Goal: Information Seeking & Learning: Learn about a topic

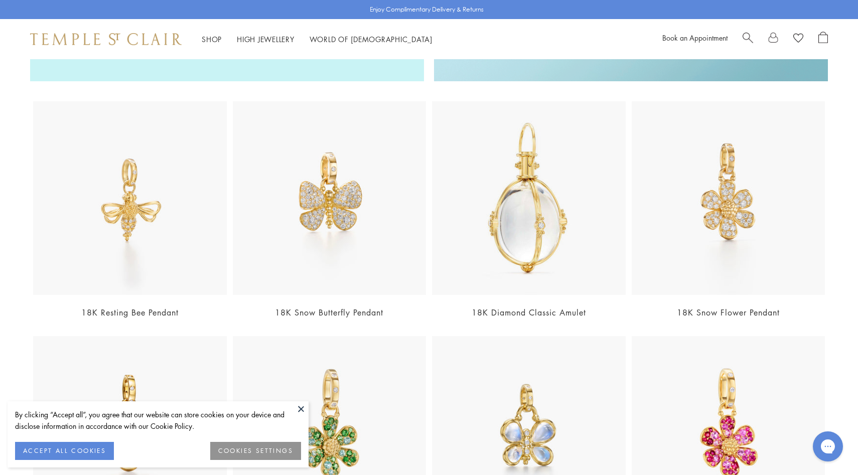
scroll to position [1155, 0]
click at [745, 37] on span "Search" at bounding box center [748, 37] width 11 height 11
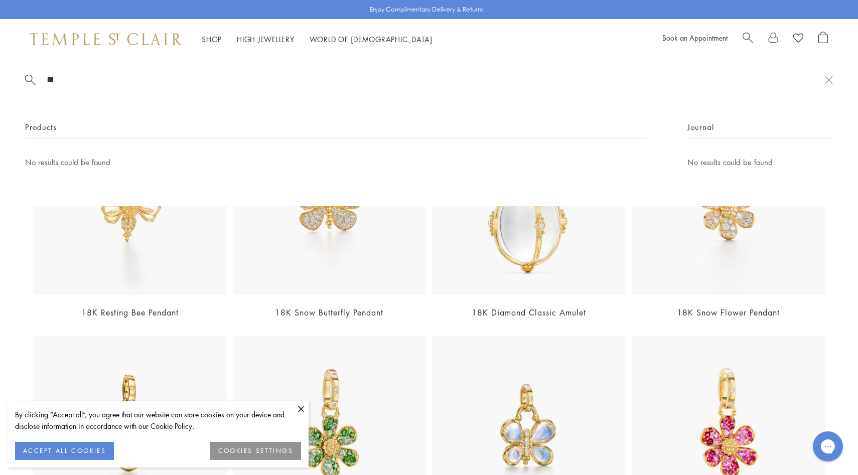
type input "**"
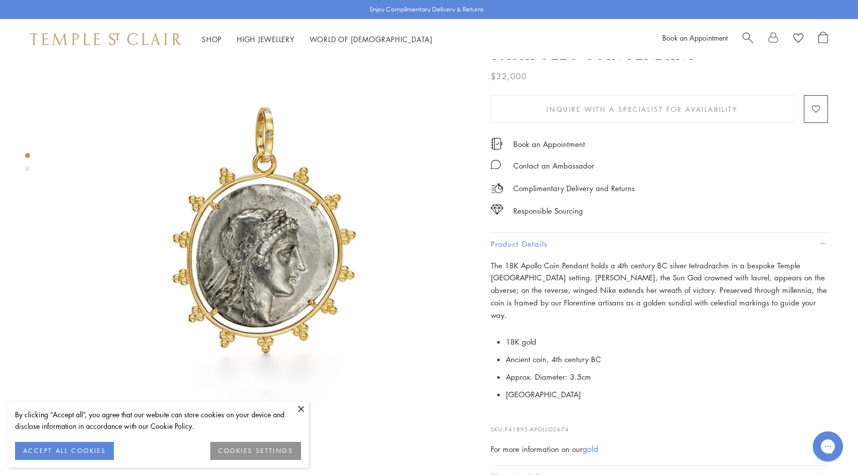
scroll to position [26, 0]
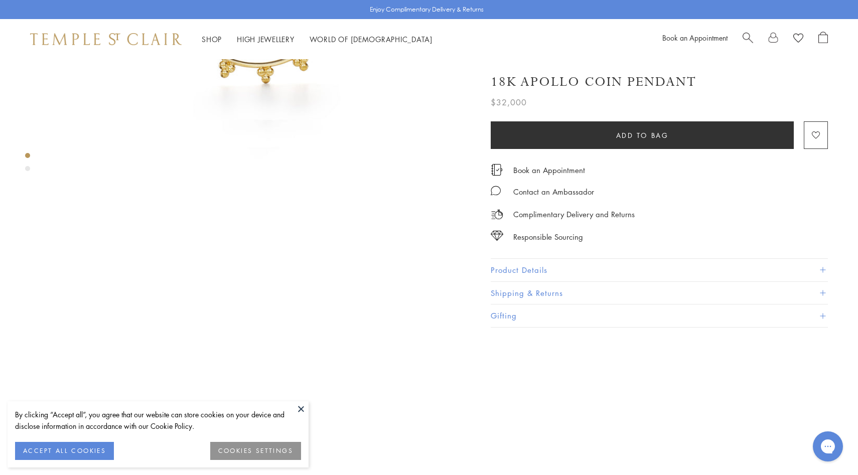
scroll to position [315, 0]
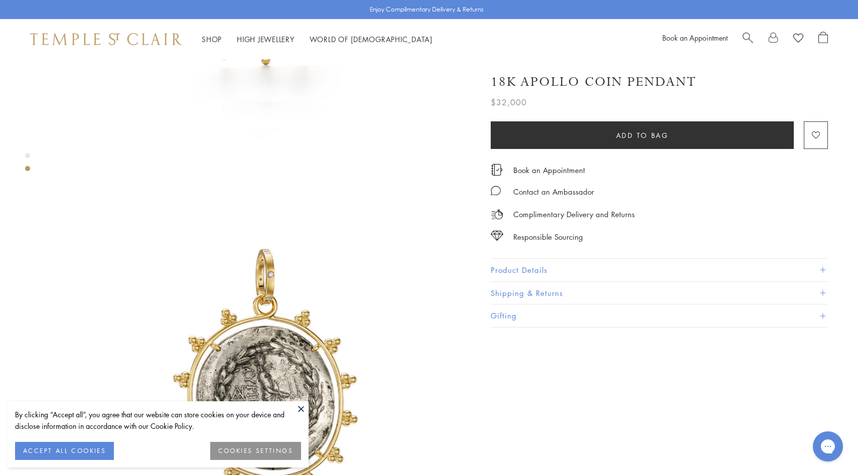
click at [527, 269] on button "Product Details" at bounding box center [659, 270] width 337 height 23
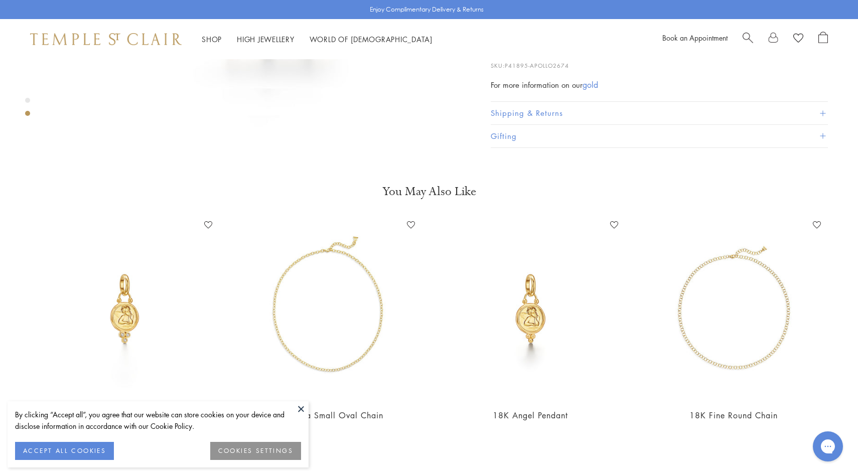
scroll to position [760, 0]
click at [406, 278] on img at bounding box center [327, 308] width 183 height 183
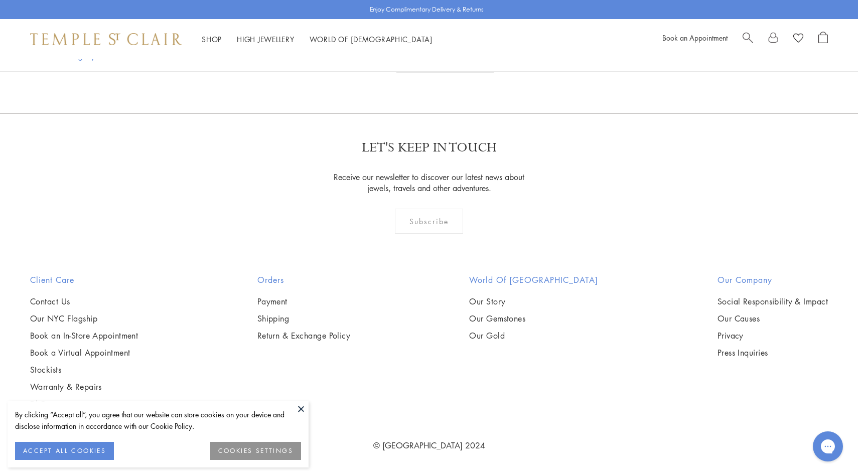
scroll to position [5949, 0]
click at [402, 73] on link "2" at bounding box center [412, 59] width 33 height 28
click at [460, 73] on link "3" at bounding box center [461, 59] width 33 height 28
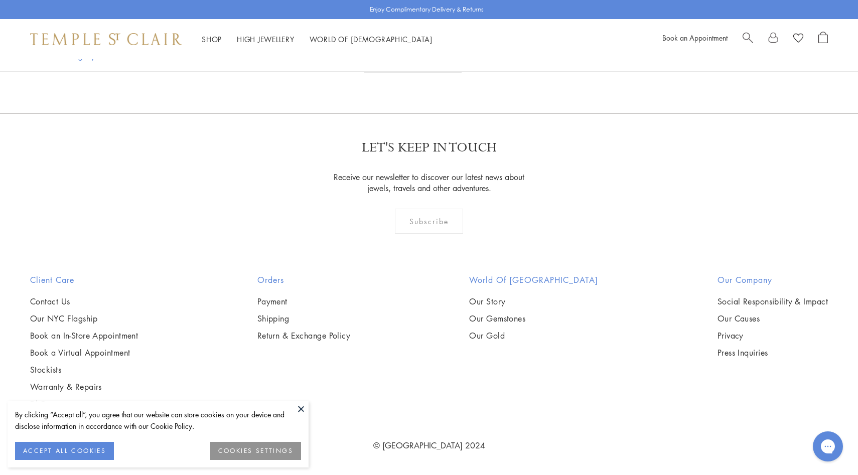
click at [411, 73] on link "1" at bounding box center [411, 59] width 33 height 28
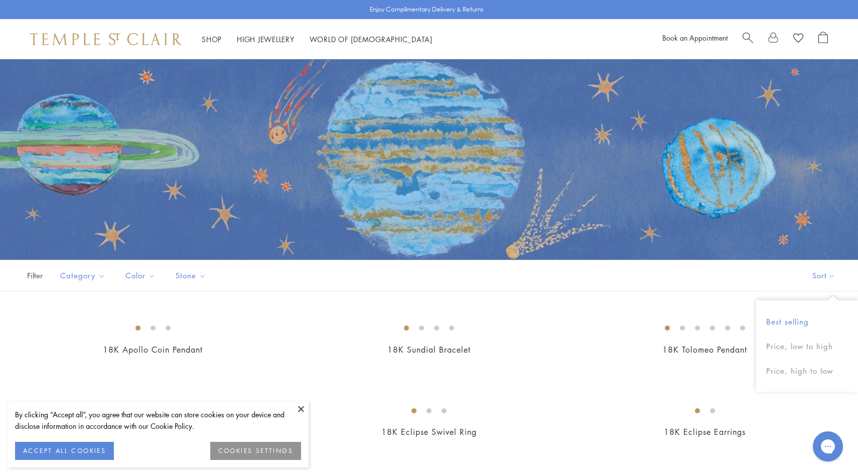
click at [783, 318] on button "Best selling" at bounding box center [807, 322] width 102 height 25
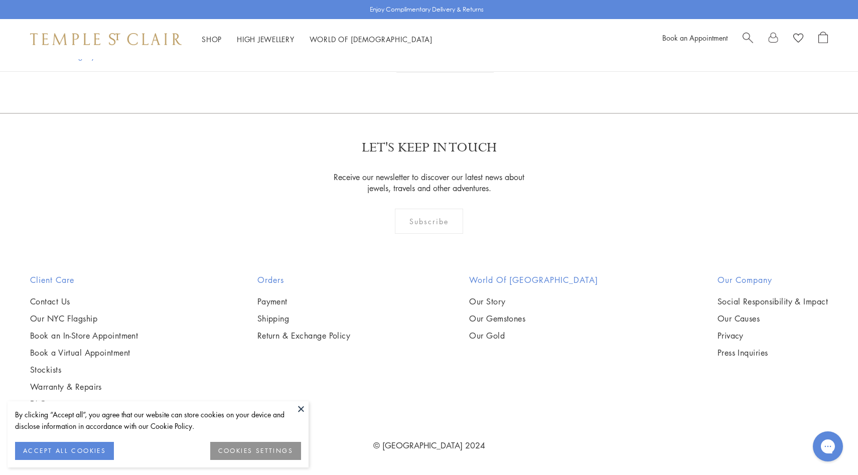
scroll to position [5899, 0]
click at [411, 73] on link "2" at bounding box center [412, 59] width 33 height 28
click at [463, 73] on link "3" at bounding box center [461, 59] width 33 height 28
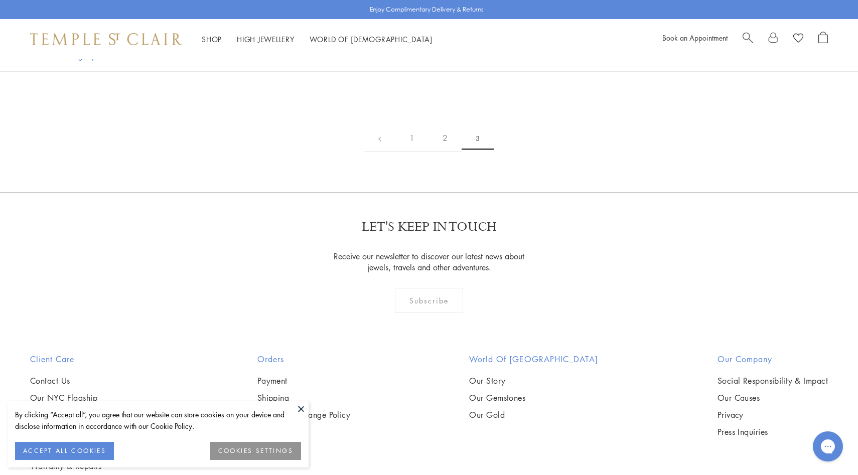
scroll to position [324, 0]
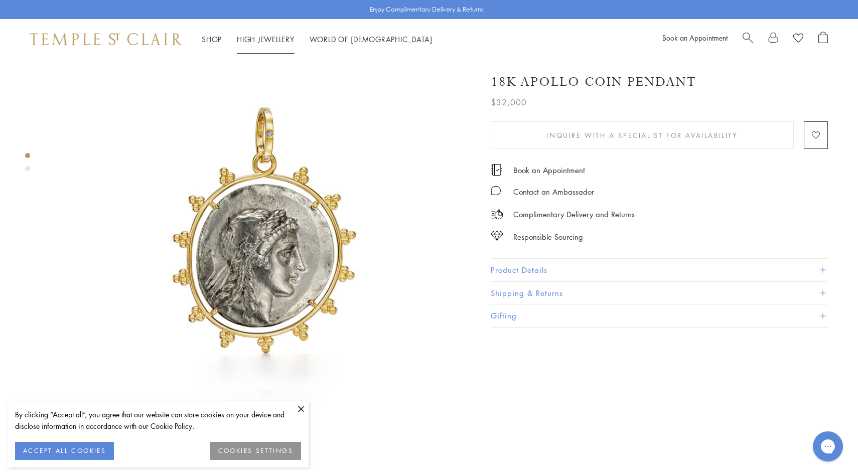
scroll to position [26, 0]
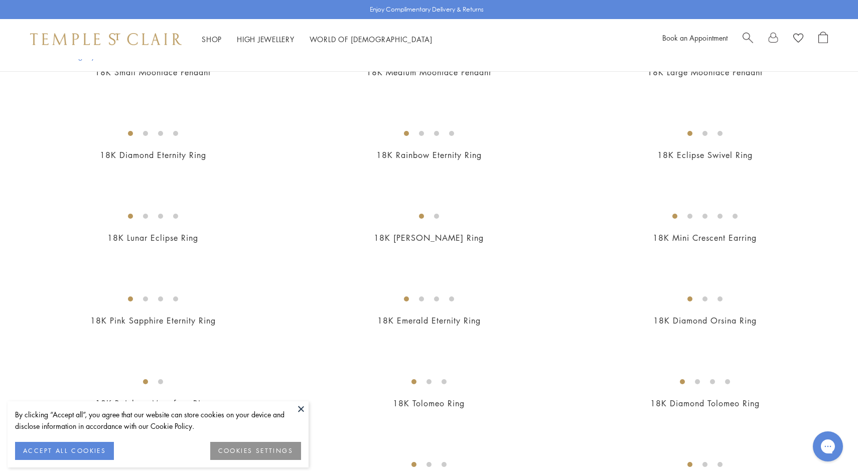
scroll to position [1106, 0]
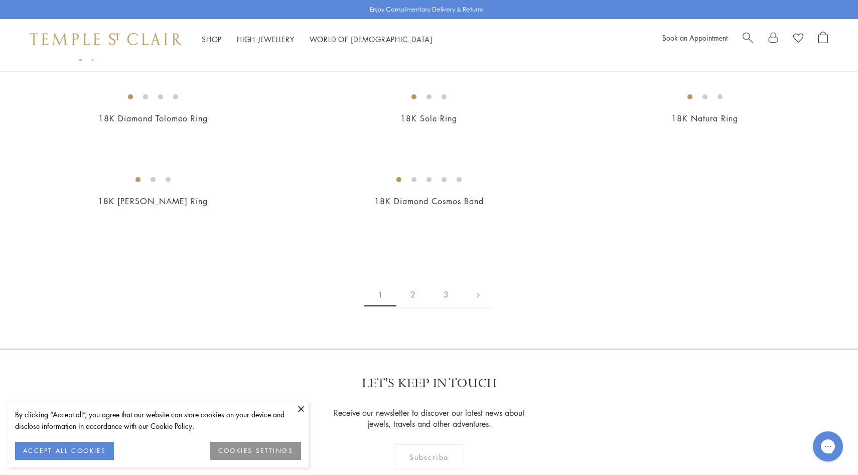
scroll to position [1471, 0]
drag, startPoint x: 210, startPoint y: 275, endPoint x: 377, endPoint y: 13, distance: 311.1
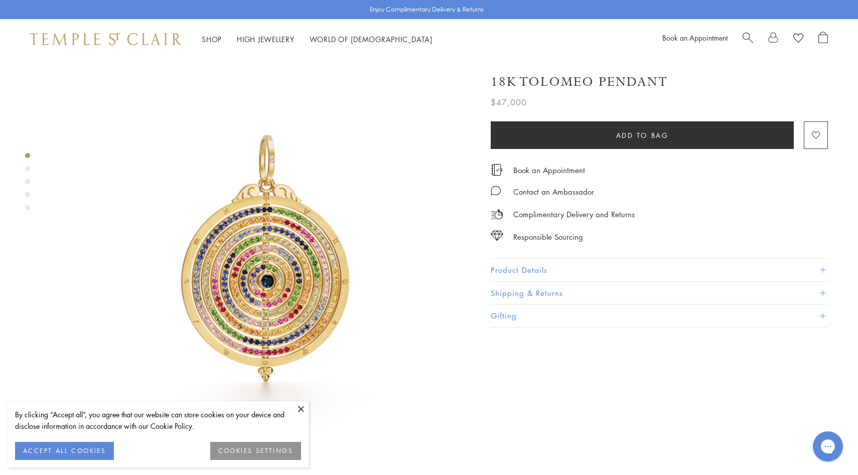
click at [534, 267] on button "Product Details" at bounding box center [659, 270] width 337 height 23
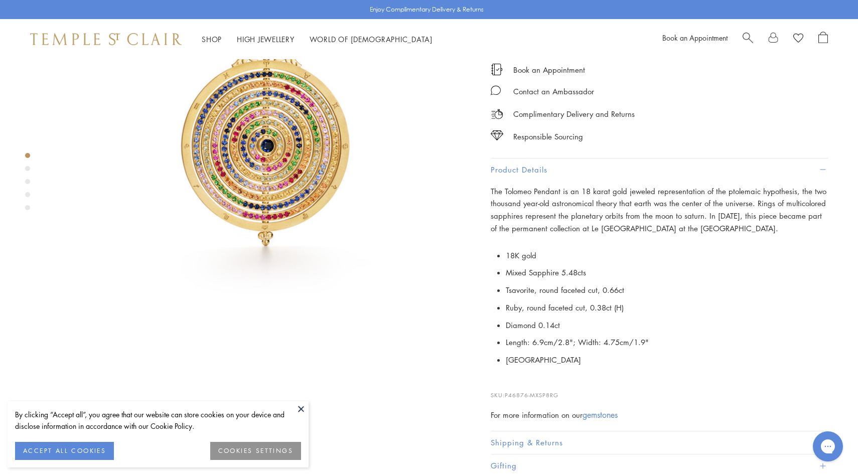
scroll to position [152, 0]
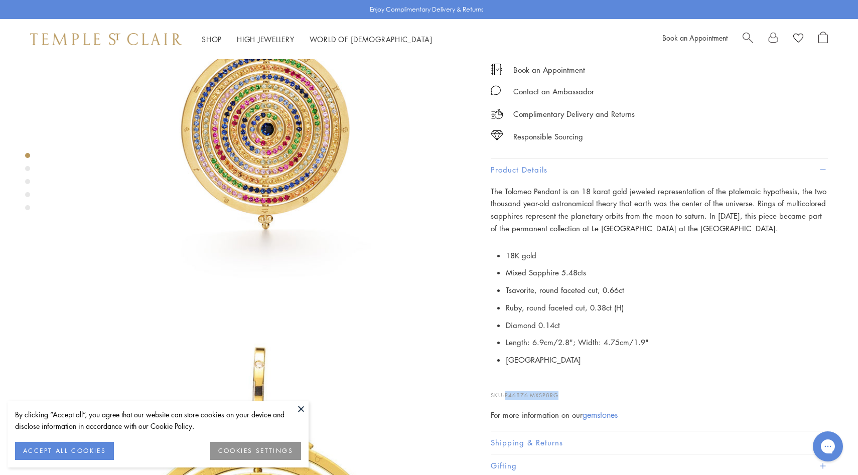
drag, startPoint x: 564, startPoint y: 389, endPoint x: 507, endPoint y: 390, distance: 56.7
click at [507, 390] on p "SKU: P46876-MXSP8RG" at bounding box center [659, 390] width 337 height 19
copy span "P46876-MXSP8RG"
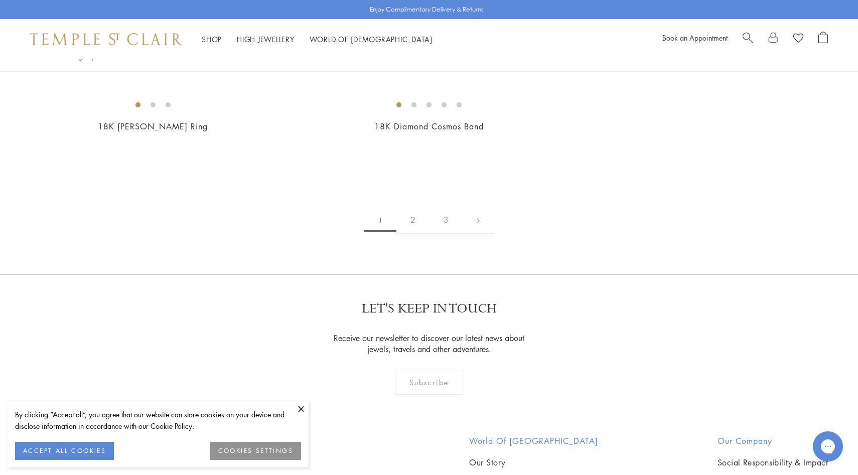
scroll to position [1491, 0]
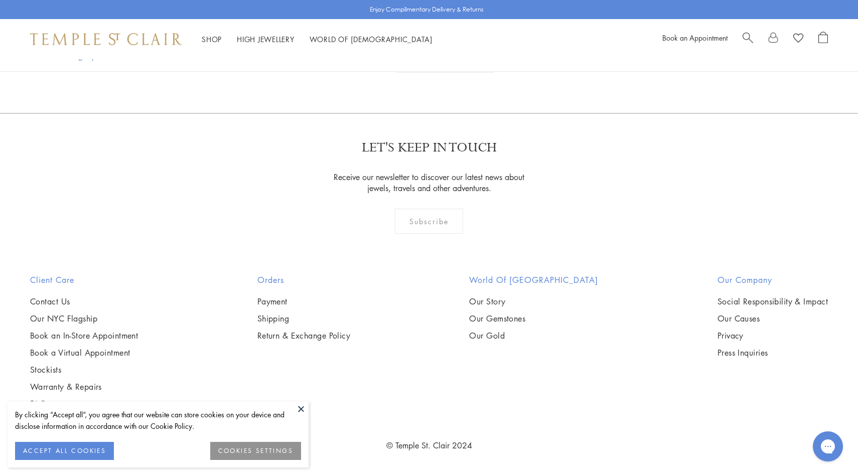
scroll to position [4373, 0]
click at [0, 0] on img at bounding box center [0, 0] width 0 height 0
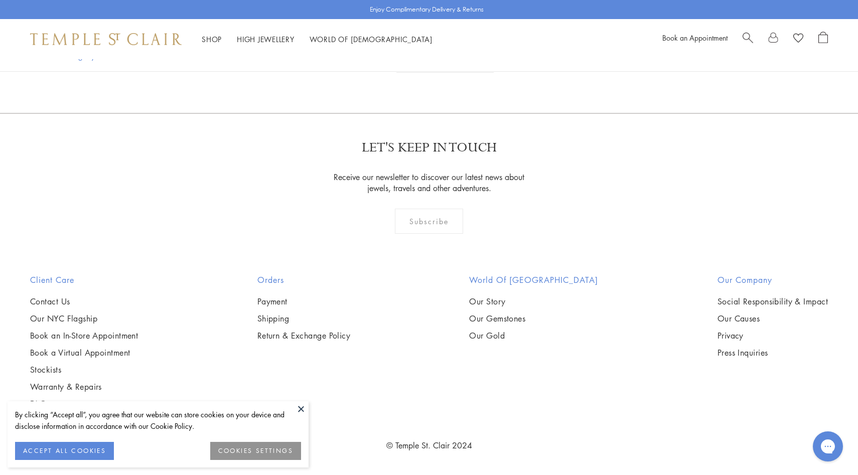
scroll to position [4628, 0]
click at [0, 0] on img at bounding box center [0, 0] width 0 height 0
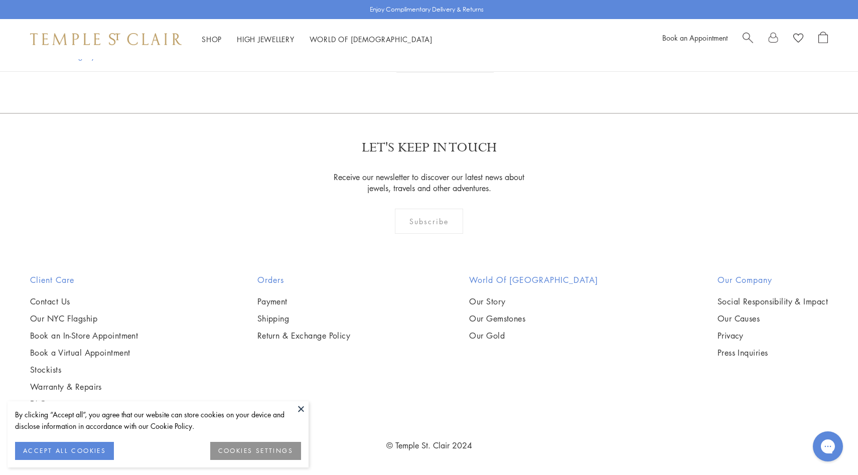
drag, startPoint x: 687, startPoint y: 340, endPoint x: 462, endPoint y: 2, distance: 406.0
